Goal: Task Accomplishment & Management: Complete application form

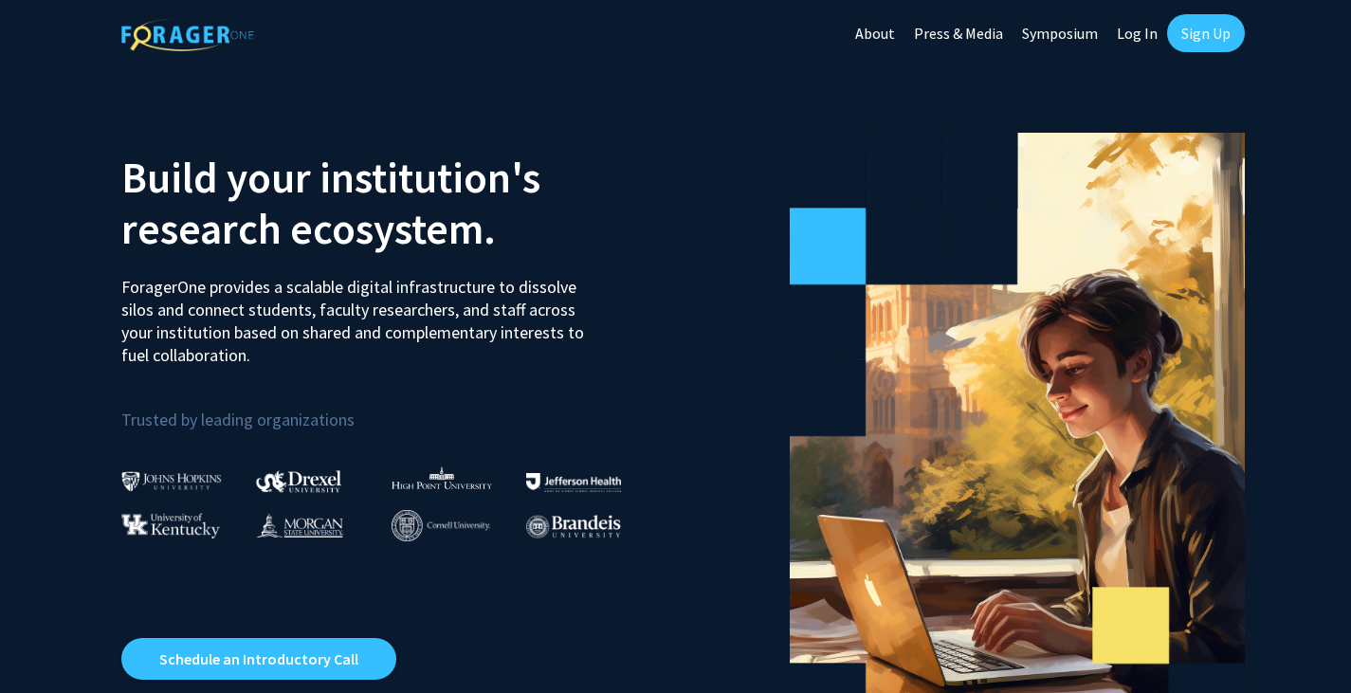
click at [1184, 18] on link "Sign Up" at bounding box center [1206, 33] width 78 height 38
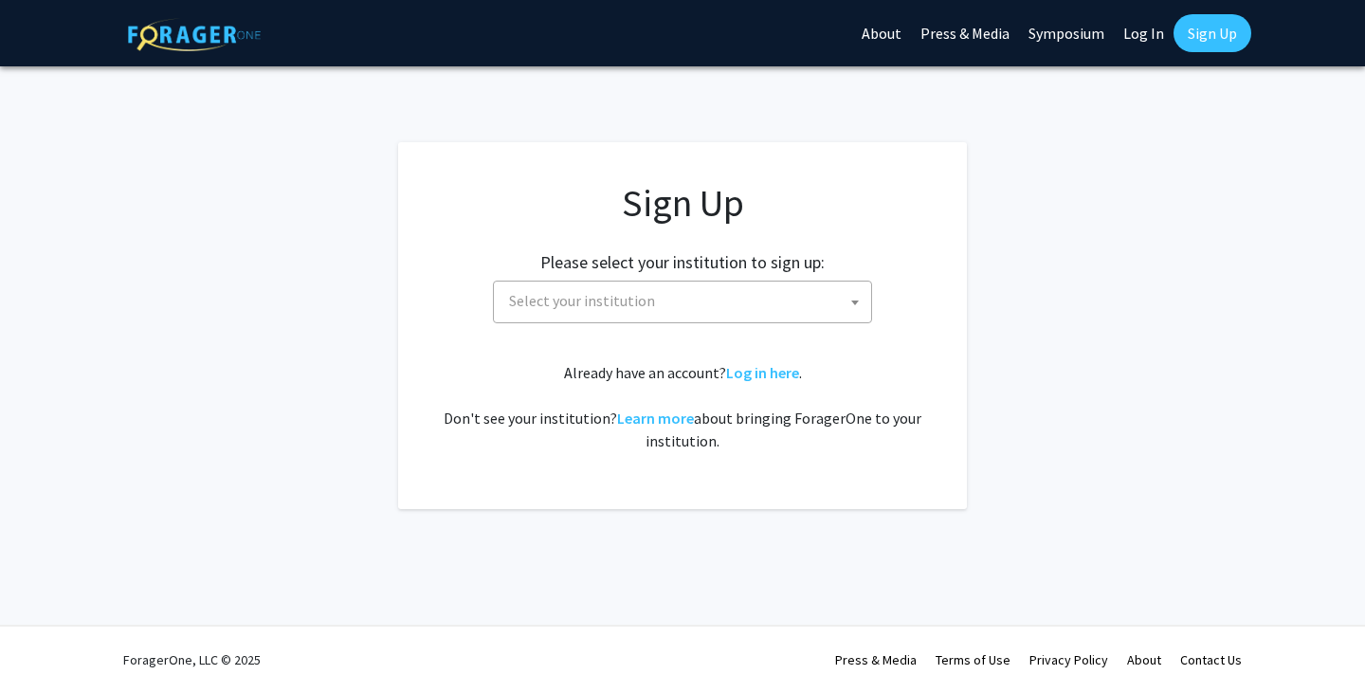
click at [613, 286] on span "Select your institution" at bounding box center [686, 301] width 370 height 39
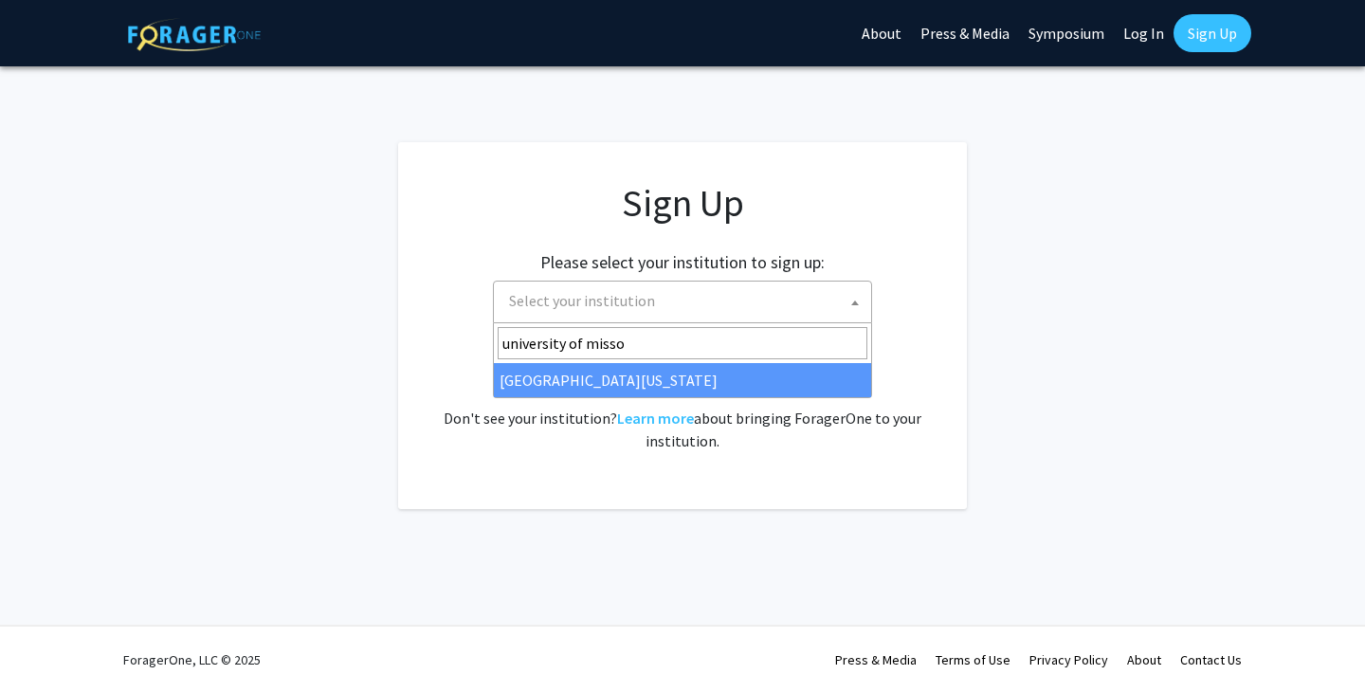
type input "university of missou"
select select "33"
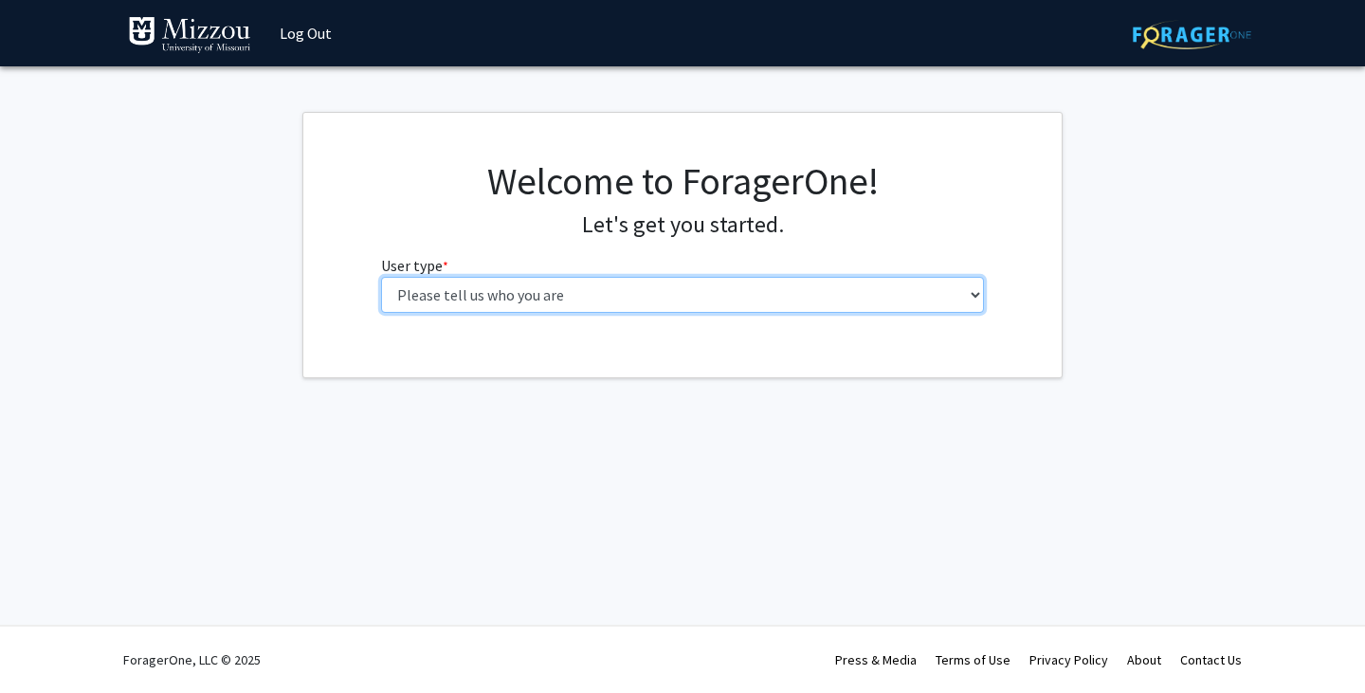
click at [719, 305] on select "Please tell us who you are Undergraduate Student Master's Student Doctoral Cand…" at bounding box center [683, 295] width 604 height 36
select select "1: undergrad"
click at [381, 277] on select "Please tell us who you are Undergraduate Student Master's Student Doctoral Cand…" at bounding box center [683, 295] width 604 height 36
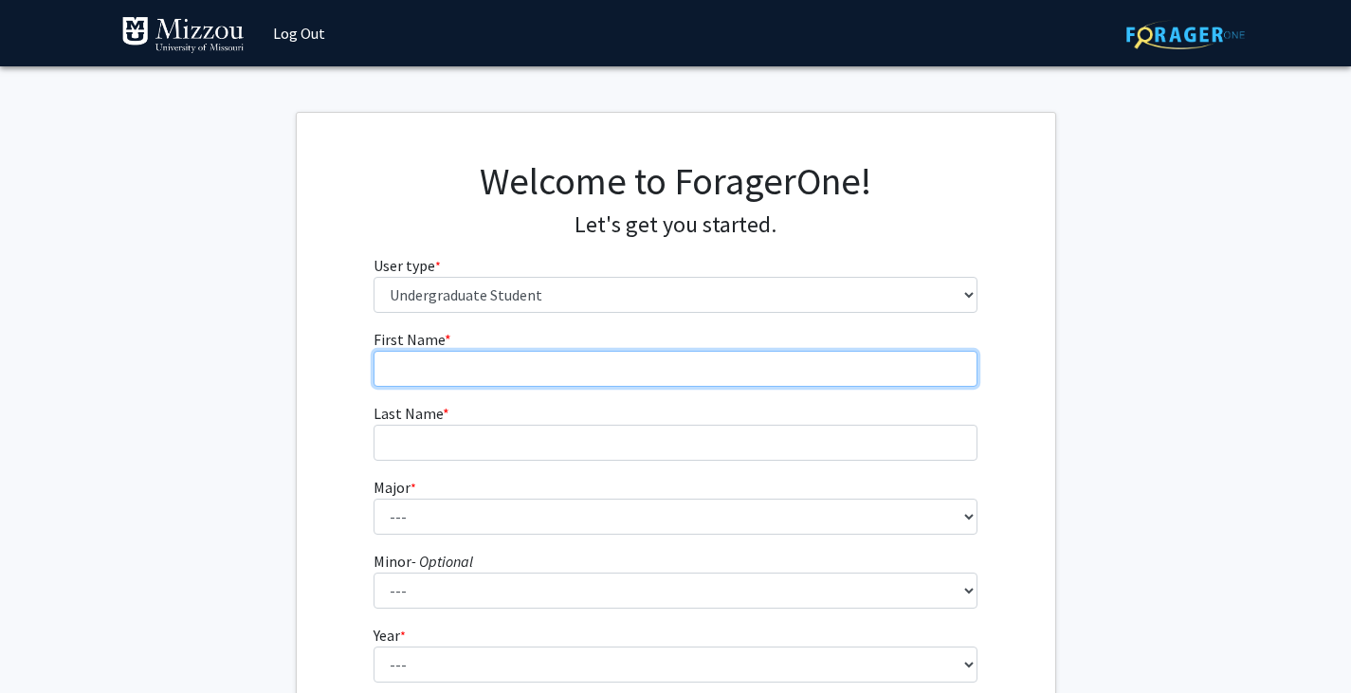
click at [605, 369] on input "First Name * required" at bounding box center [675, 369] width 604 height 36
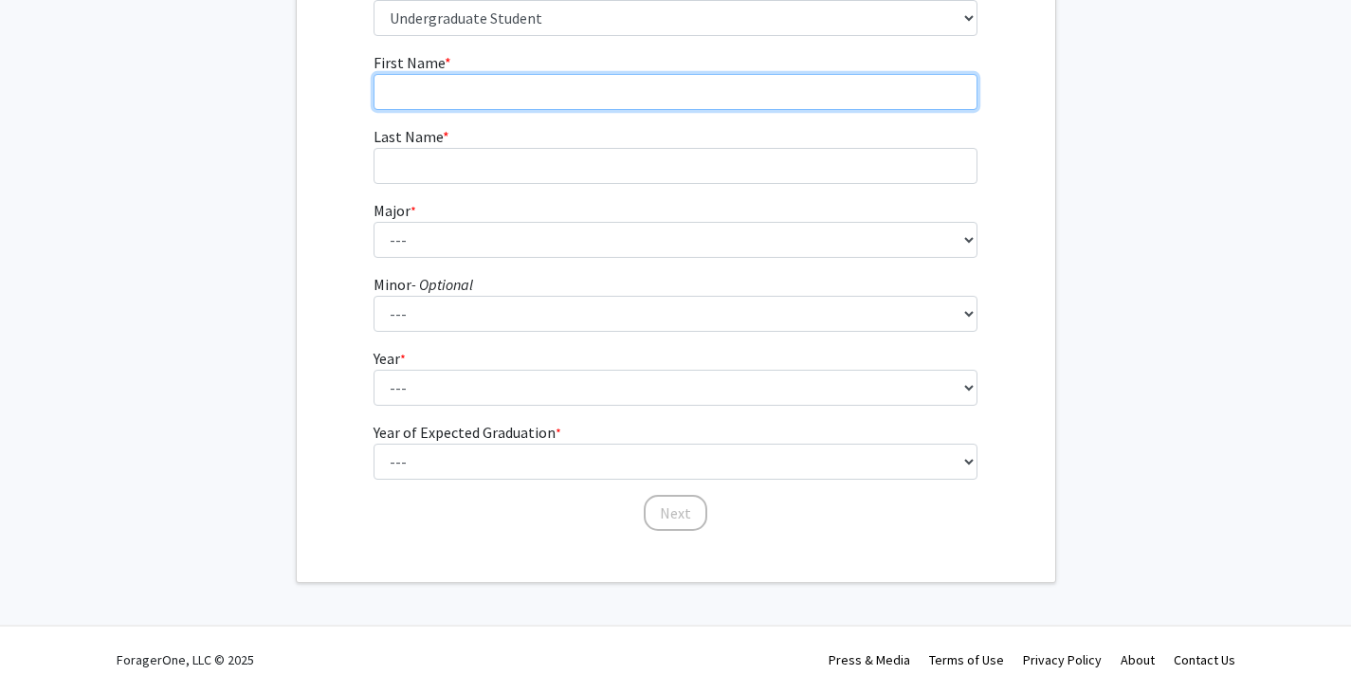
scroll to position [50, 0]
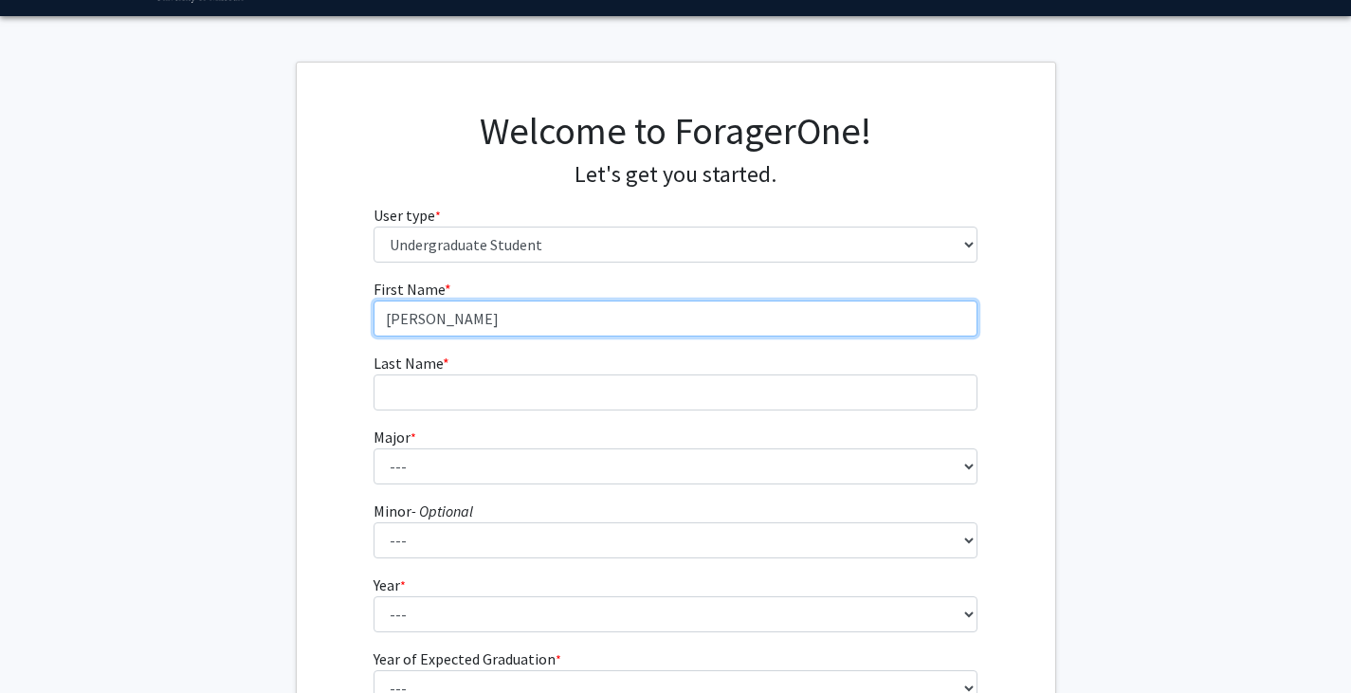
type input "[PERSON_NAME]"
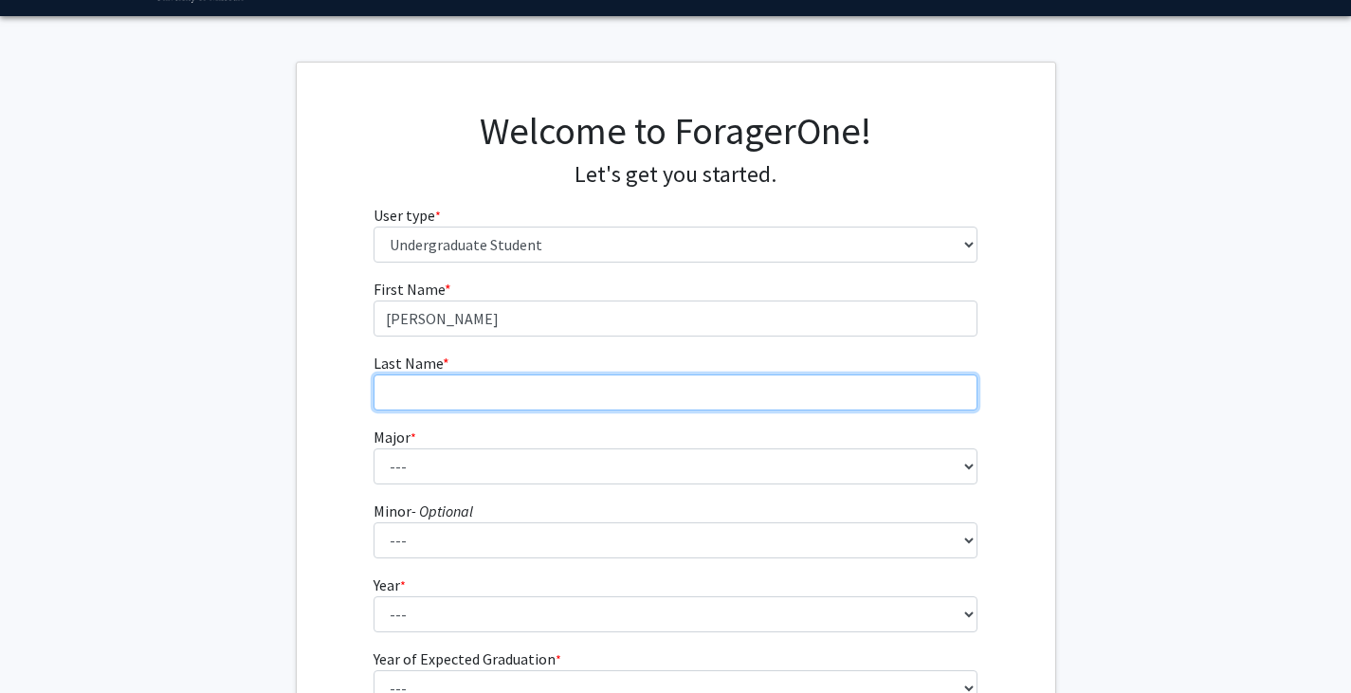
type input "[PERSON_NAME]"
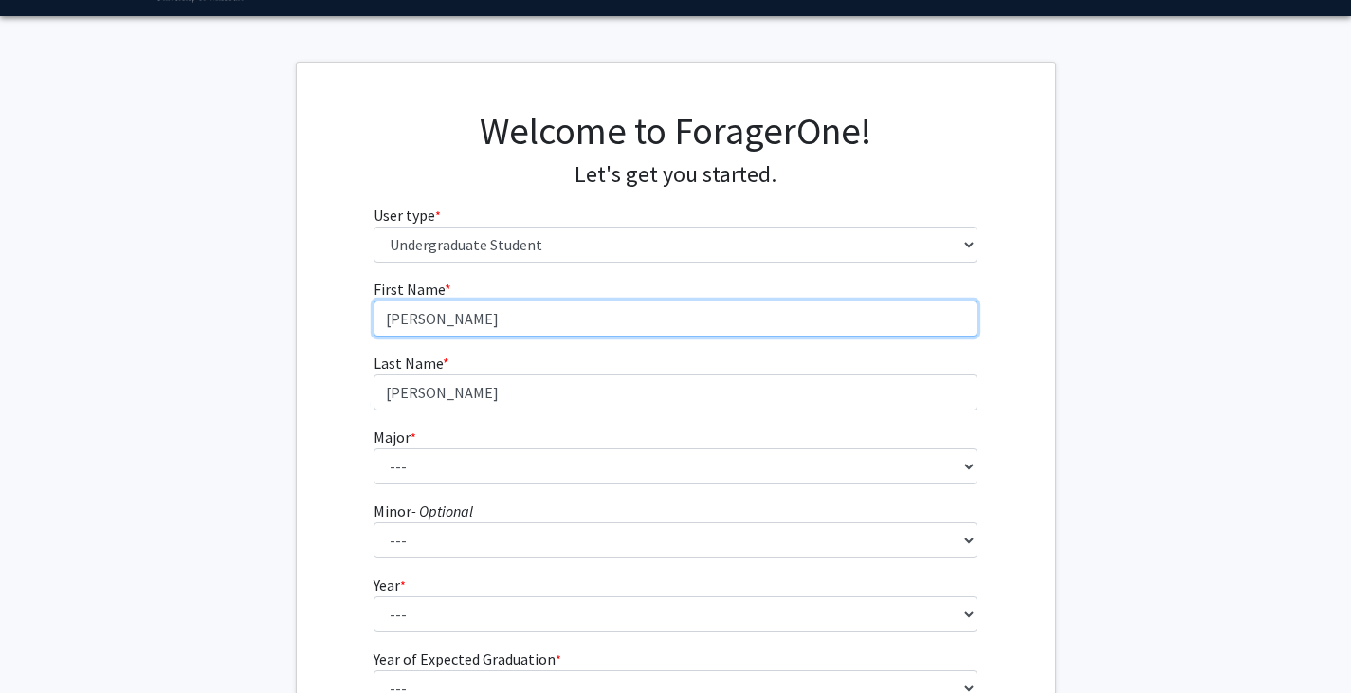
type input "[PERSON_NAME]"
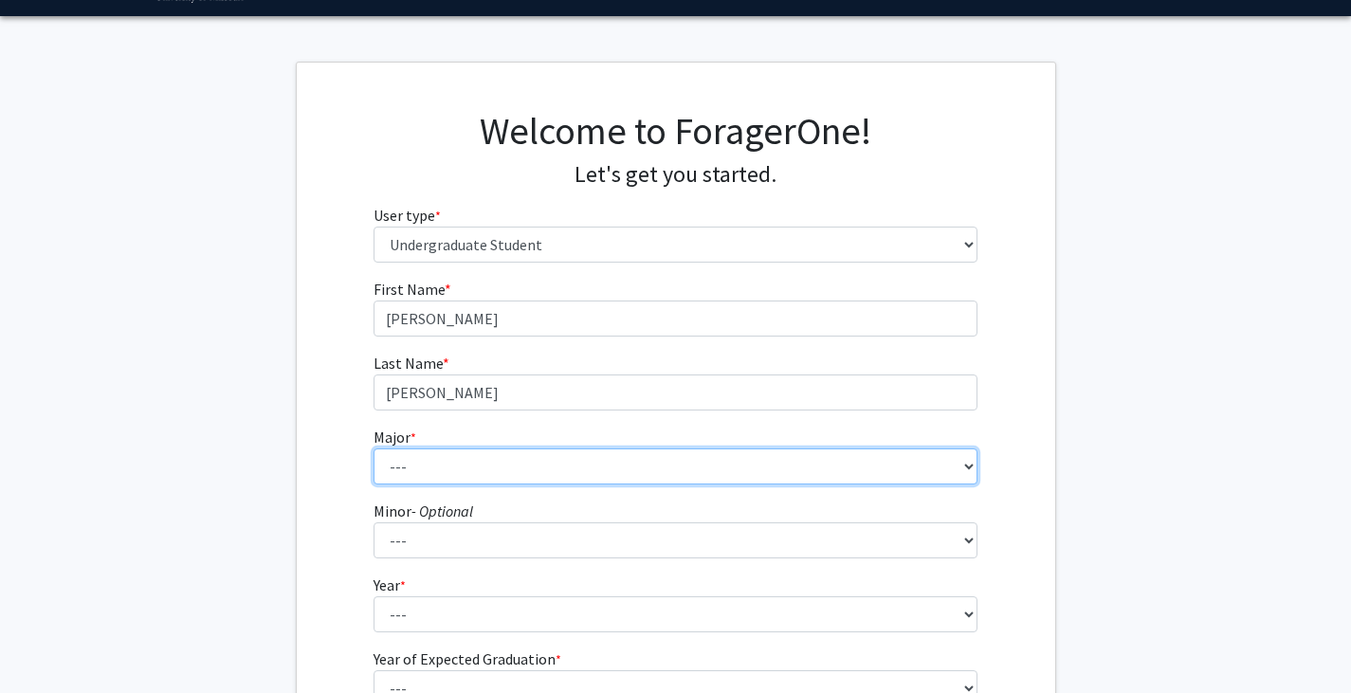
click at [430, 481] on select "--- Agribusiness Management Agricultural Education Agricultural Education: Comm…" at bounding box center [675, 466] width 604 height 36
select select "17: 2505"
click at [373, 448] on select "--- Agribusiness Management Agricultural Education Agricultural Education: Comm…" at bounding box center [675, 466] width 604 height 36
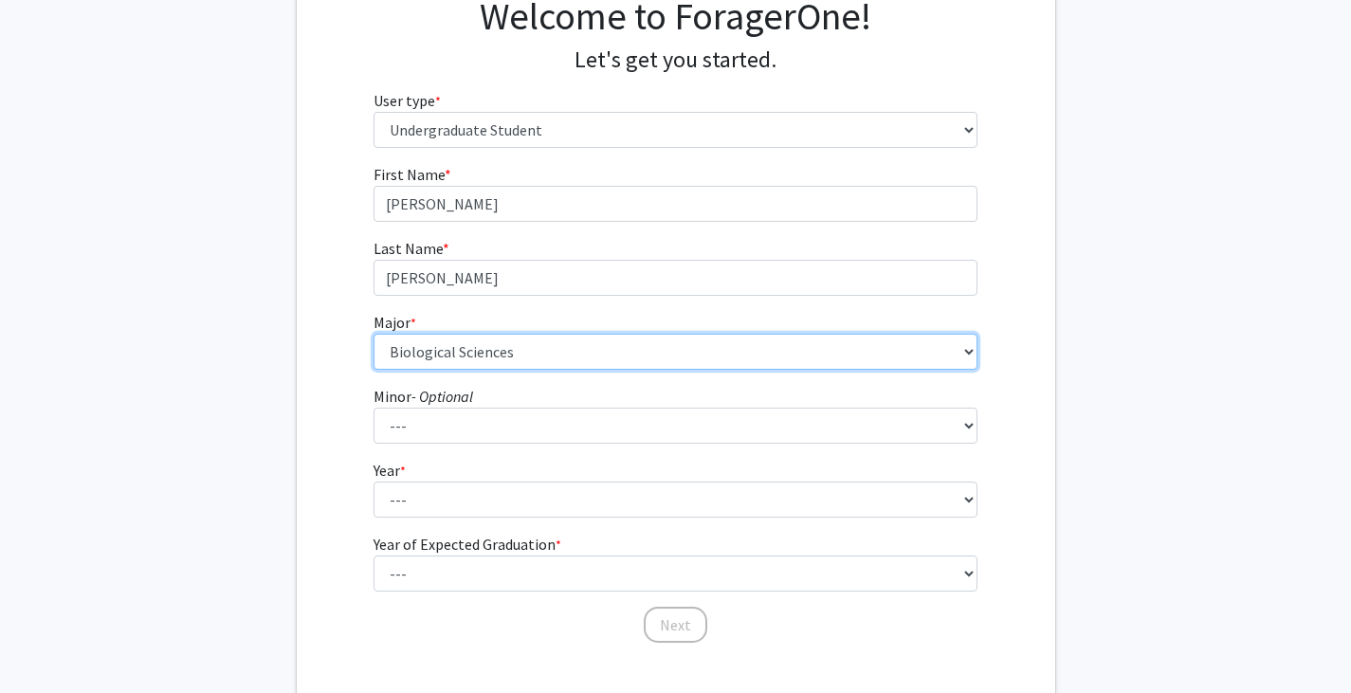
scroll to position [167, 0]
click at [464, 350] on select "--- Agribusiness Management Agricultural Education Agricultural Education: Comm…" at bounding box center [675, 350] width 604 height 36
click at [373, 332] on select "--- Agribusiness Management Agricultural Education Agricultural Education: Comm…" at bounding box center [675, 350] width 604 height 36
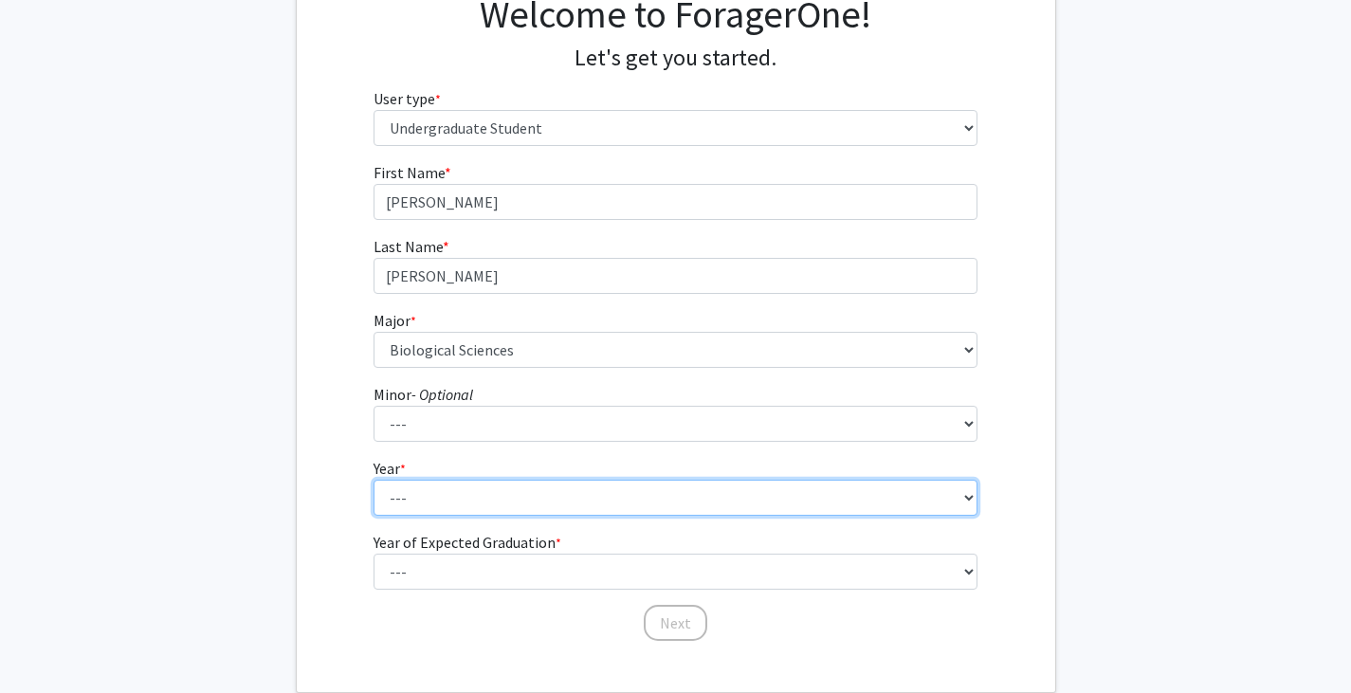
click at [449, 498] on select "--- First-year Sophomore Junior Senior Postbaccalaureate Certificate" at bounding box center [675, 498] width 604 height 36
select select "1: first-year"
click at [373, 480] on select "--- First-year Sophomore Junior Senior Postbaccalaureate Certificate" at bounding box center [675, 498] width 604 height 36
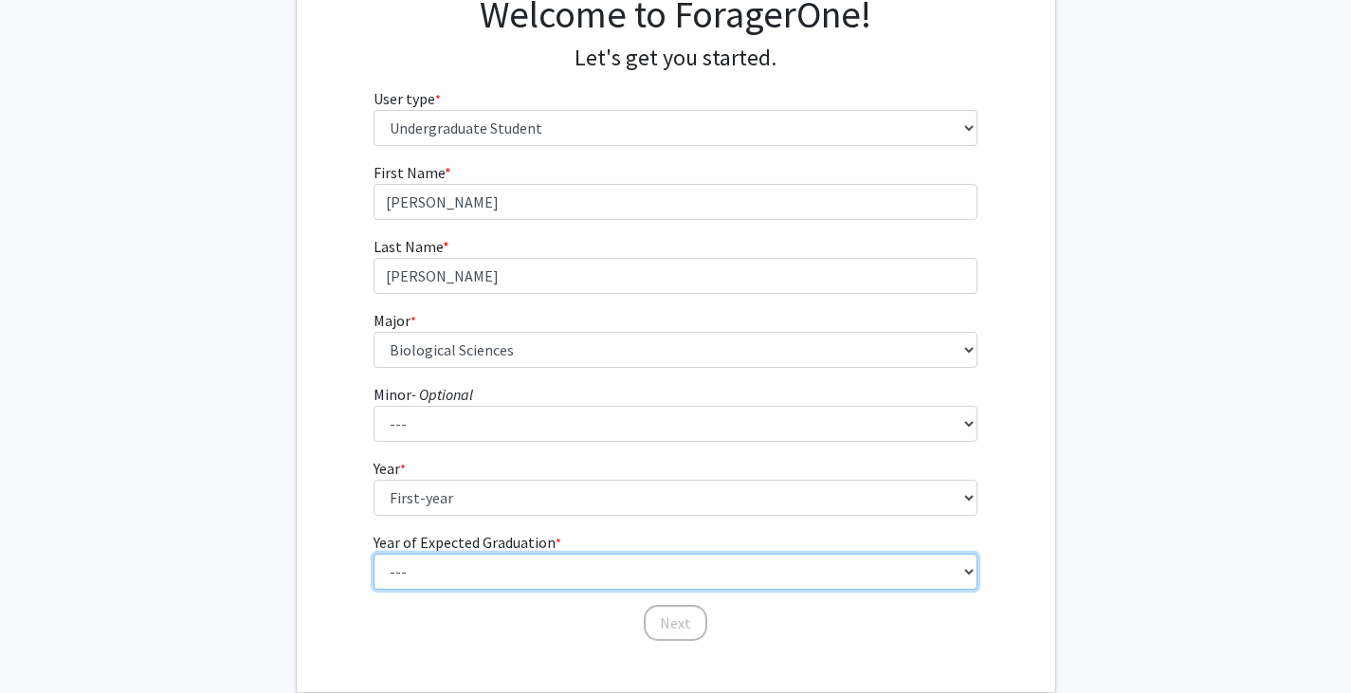
click at [450, 570] on select "--- 2025 2026 2027 2028 2029 2030 2031 2032 2033 2034" at bounding box center [675, 572] width 604 height 36
select select "5: 2029"
click at [373, 554] on select "--- 2025 2026 2027 2028 2029 2030 2031 2032 2033 2034" at bounding box center [675, 572] width 604 height 36
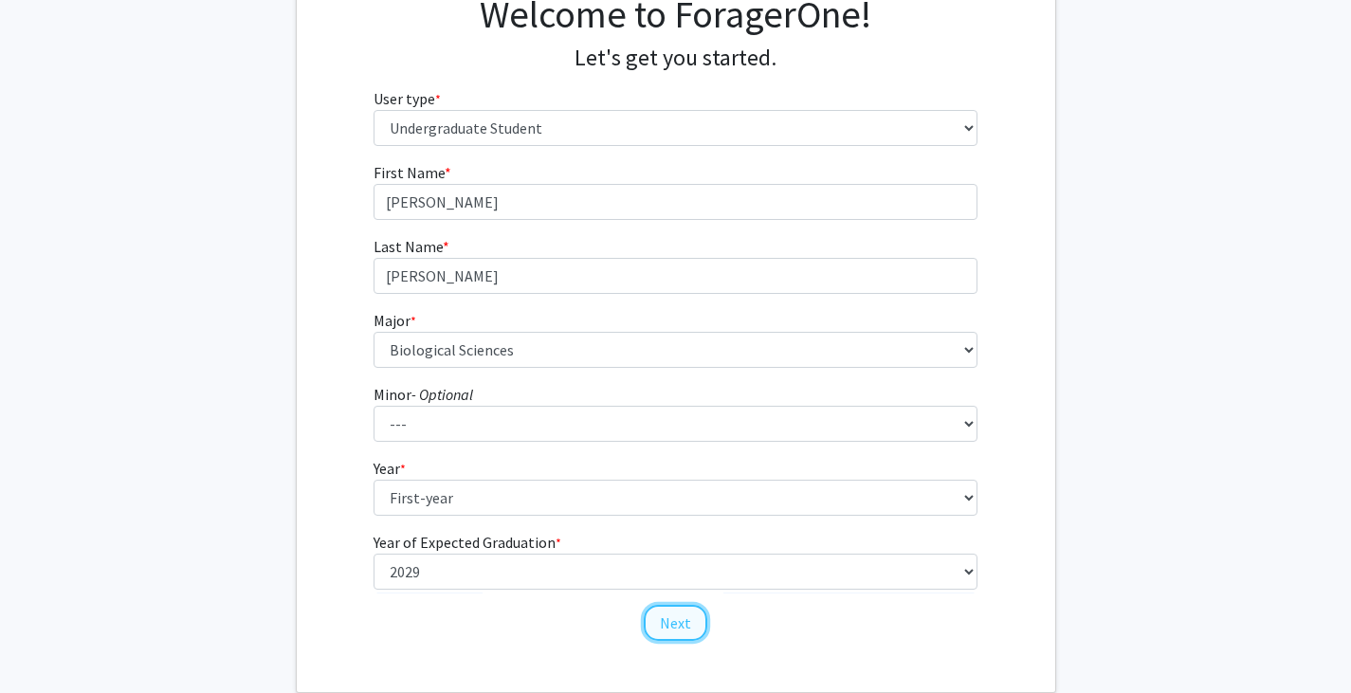
click at [661, 625] on button "Next" at bounding box center [676, 623] width 64 height 36
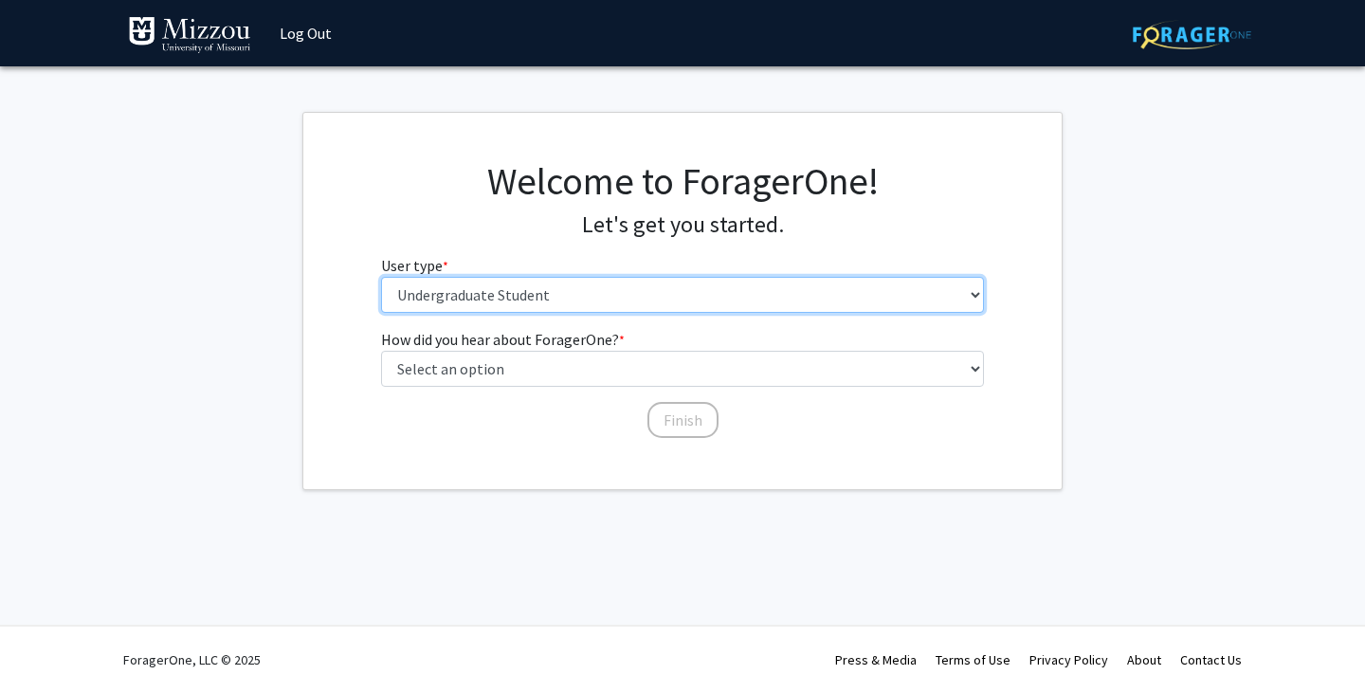
click at [432, 295] on select "Please tell us who you are Undergraduate Student Master's Student Doctoral Cand…" at bounding box center [683, 295] width 604 height 36
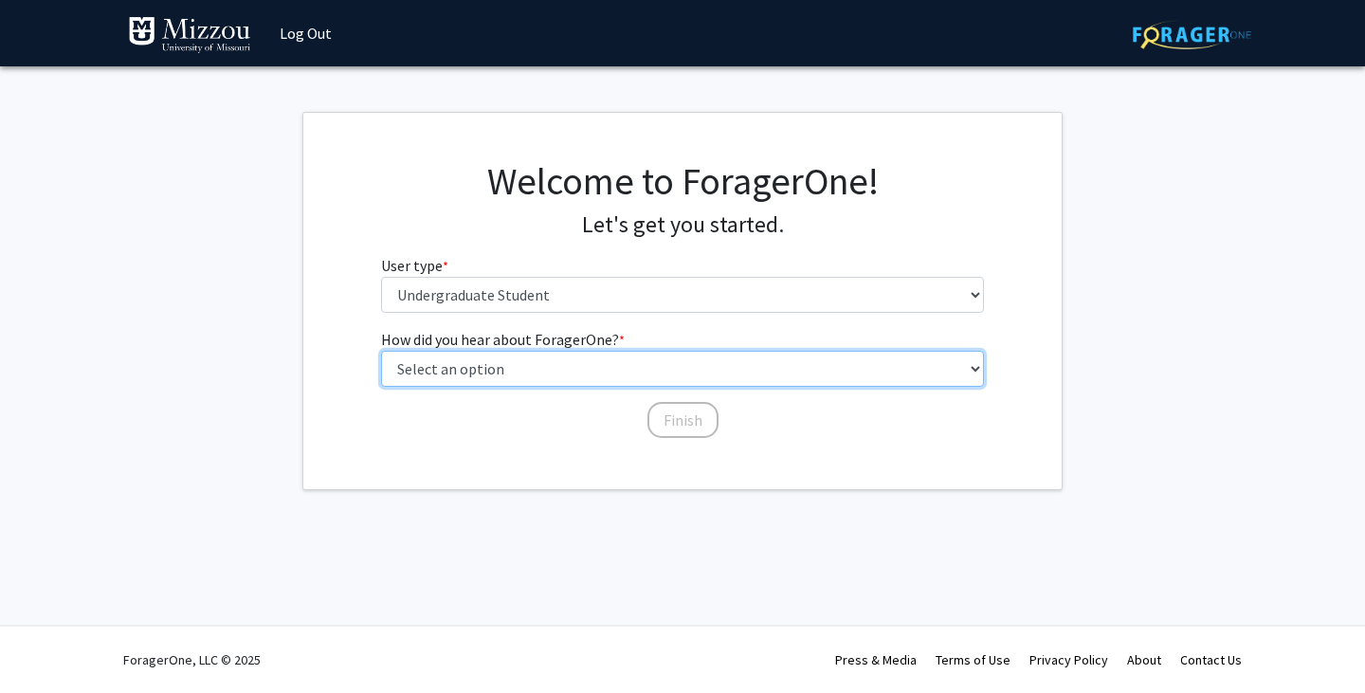
click at [442, 370] on select "Select an option Peer/student recommendation Faculty/staff recommendation Unive…" at bounding box center [683, 369] width 604 height 36
select select "3: university_website"
click at [381, 351] on select "Select an option Peer/student recommendation Faculty/staff recommendation Unive…" at bounding box center [683, 369] width 604 height 36
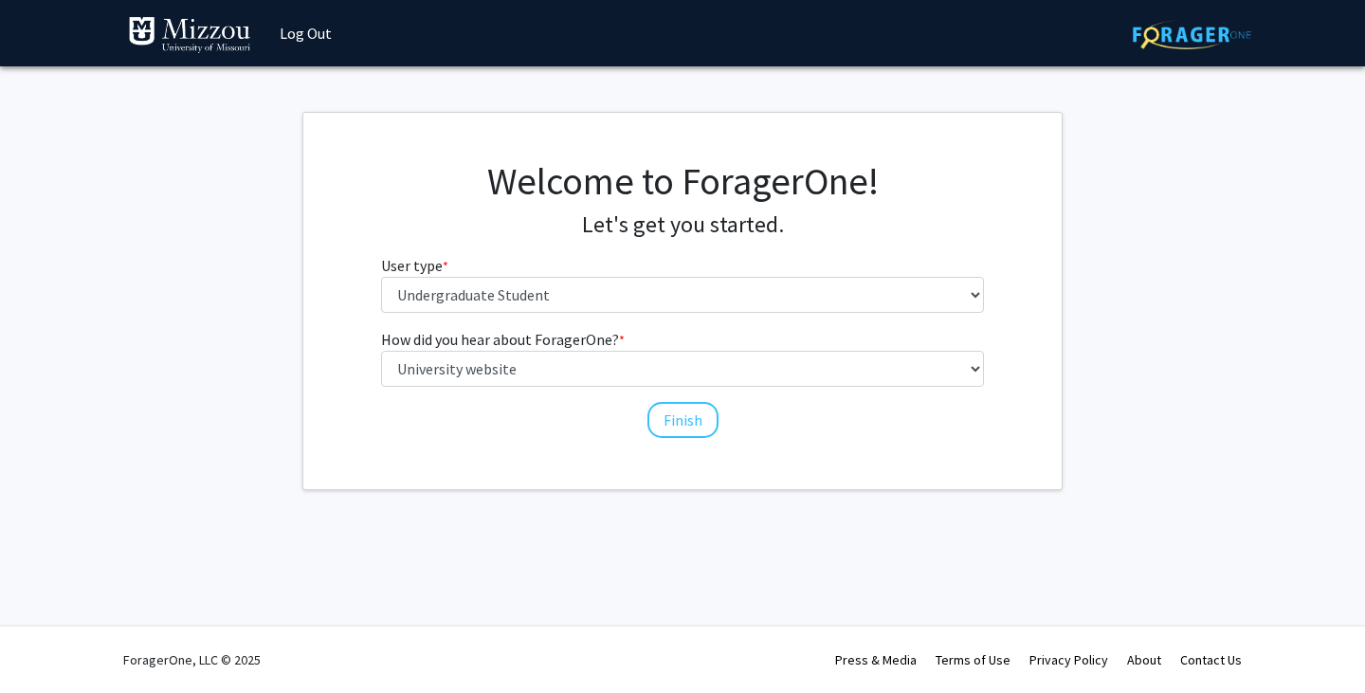
click at [537, 436] on div "How did you hear about ForagerOne? * required Select an option Peer/student rec…" at bounding box center [683, 384] width 632 height 112
click at [701, 411] on button "Finish" at bounding box center [682, 420] width 71 height 36
